Goal: Information Seeking & Learning: Learn about a topic

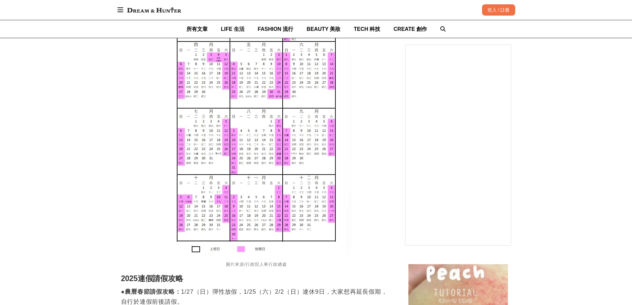
scroll to position [564, 0]
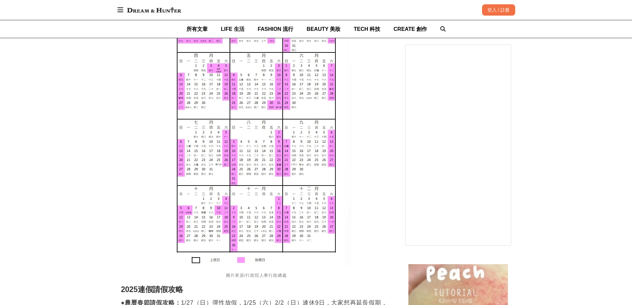
click at [308, 131] on img at bounding box center [256, 118] width 190 height 294
click at [310, 143] on img at bounding box center [256, 118] width 190 height 294
click at [309, 151] on img at bounding box center [256, 118] width 190 height 294
click at [202, 191] on img at bounding box center [256, 118] width 190 height 294
click at [204, 198] on img at bounding box center [256, 118] width 190 height 294
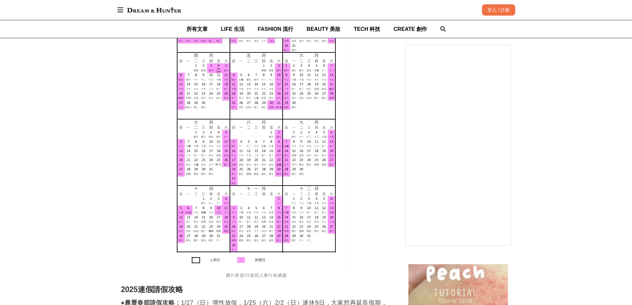
click at [204, 208] on img at bounding box center [256, 118] width 190 height 294
click at [205, 189] on img at bounding box center [256, 118] width 190 height 294
click at [204, 201] on img at bounding box center [256, 118] width 190 height 294
click at [203, 207] on img at bounding box center [256, 118] width 190 height 294
click at [205, 216] on img at bounding box center [256, 118] width 190 height 294
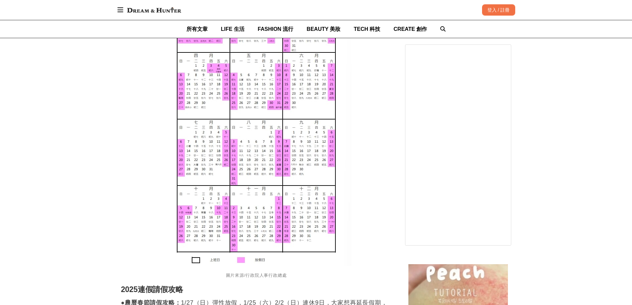
click at [204, 227] on img at bounding box center [256, 118] width 190 height 294
click at [257, 199] on img at bounding box center [256, 118] width 190 height 294
click at [256, 208] on img at bounding box center [256, 118] width 190 height 294
click at [256, 216] on img at bounding box center [256, 118] width 190 height 294
click at [256, 226] on img at bounding box center [256, 118] width 190 height 294
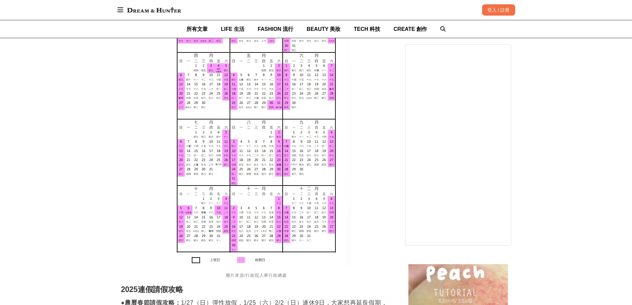
click at [308, 190] on img at bounding box center [256, 118] width 190 height 294
click at [308, 200] on img at bounding box center [256, 118] width 190 height 294
click at [309, 208] on img at bounding box center [256, 118] width 190 height 294
click at [308, 218] on img at bounding box center [256, 118] width 190 height 294
click at [308, 227] on img at bounding box center [256, 118] width 190 height 294
